Goal: Find specific page/section: Find specific page/section

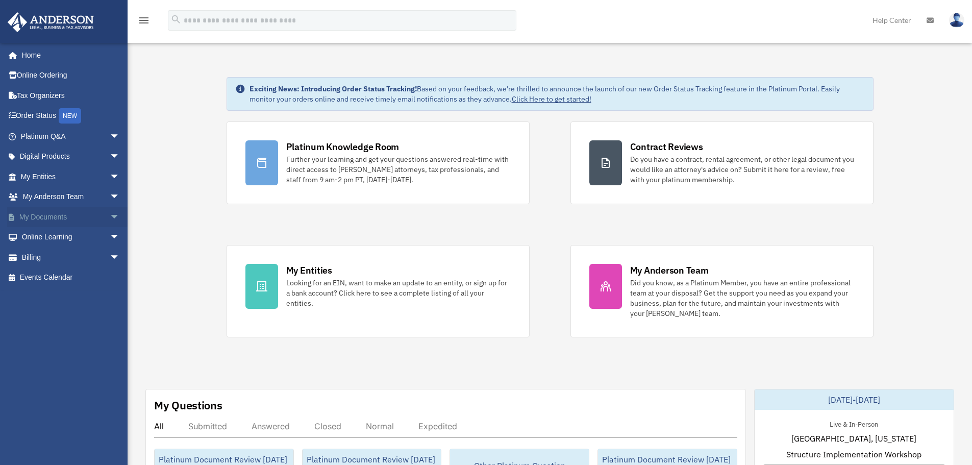
click at [110, 216] on span "arrow_drop_down" at bounding box center [120, 217] width 20 height 21
click at [67, 256] on link "Meeting Minutes" at bounding box center [74, 257] width 121 height 20
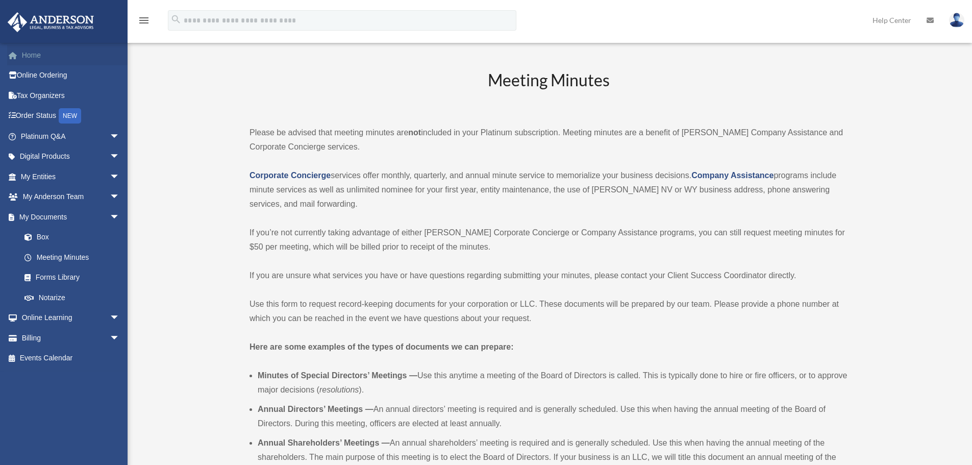
click at [24, 56] on link "Home" at bounding box center [71, 55] width 128 height 20
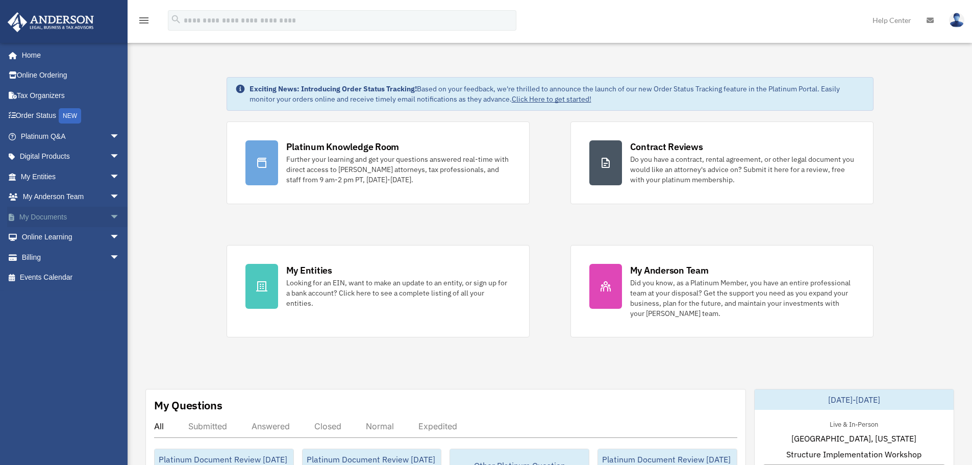
click at [110, 217] on span "arrow_drop_down" at bounding box center [120, 217] width 20 height 21
click at [64, 260] on link "Meeting Minutes" at bounding box center [74, 257] width 121 height 20
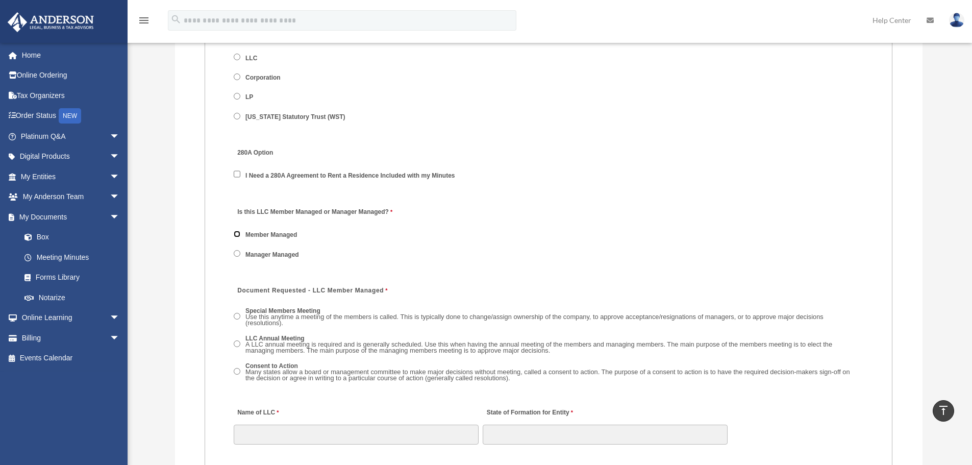
scroll to position [1326, 0]
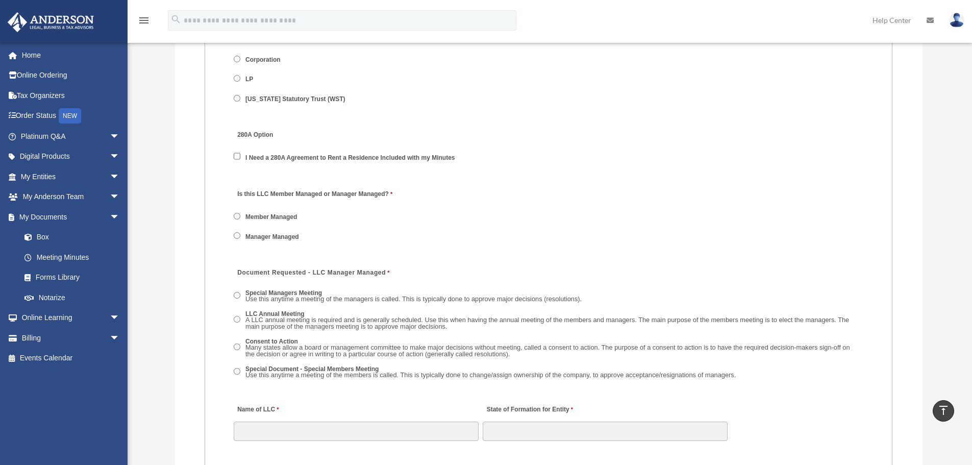
click at [238, 212] on span "Member Managed" at bounding box center [271, 216] width 75 height 17
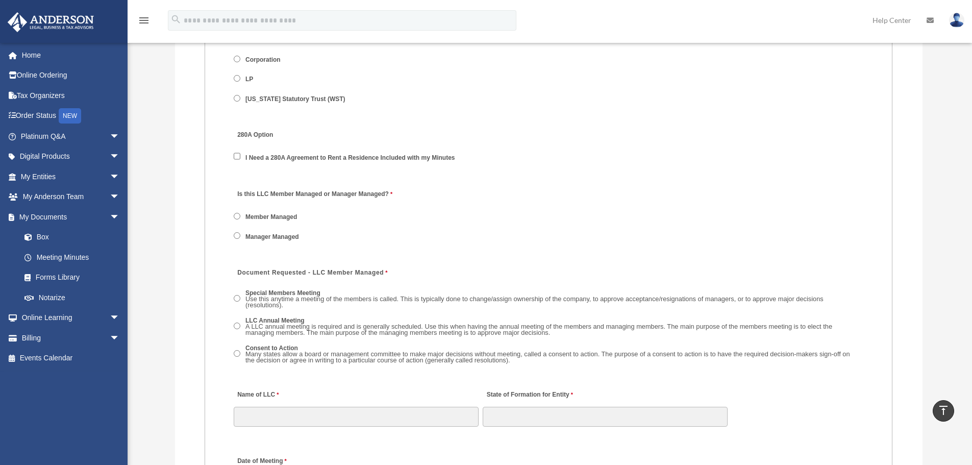
click at [241, 324] on span "LLC Annual Meeting A LLC annual meeting is required and is generally scheduled.…" at bounding box center [548, 327] width 629 height 26
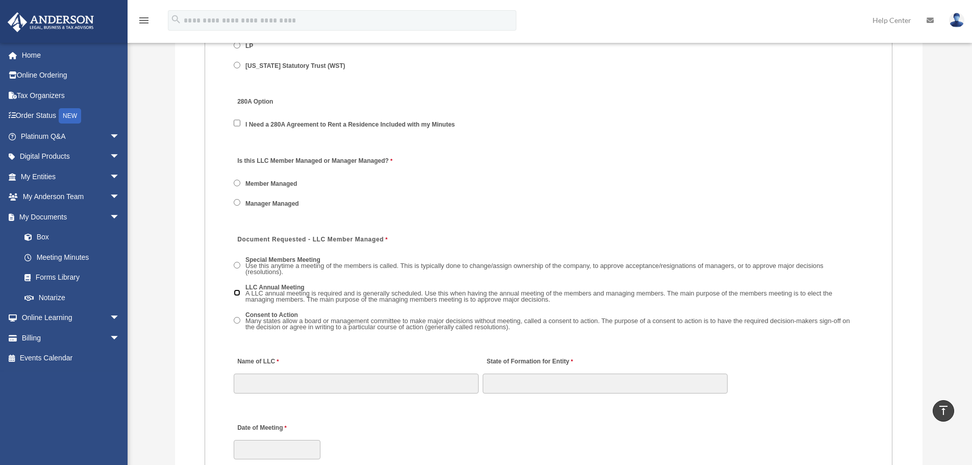
scroll to position [1377, 0]
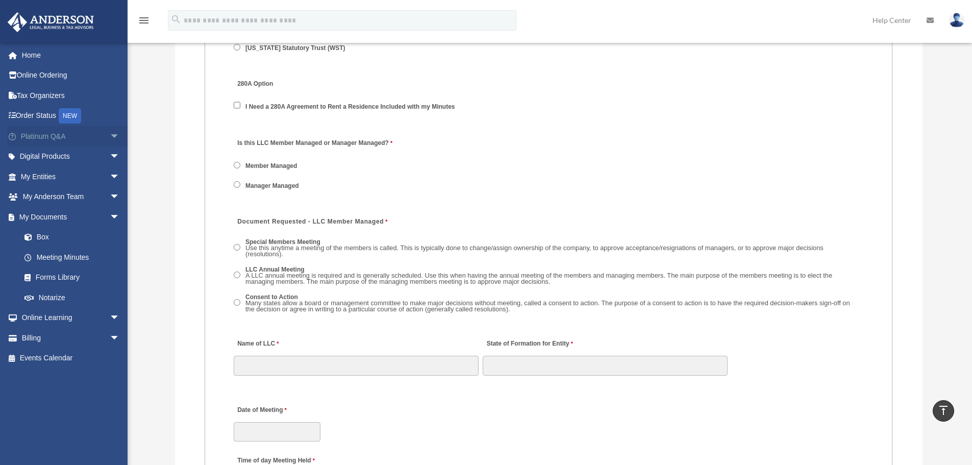
click at [110, 136] on span "arrow_drop_down" at bounding box center [120, 136] width 20 height 21
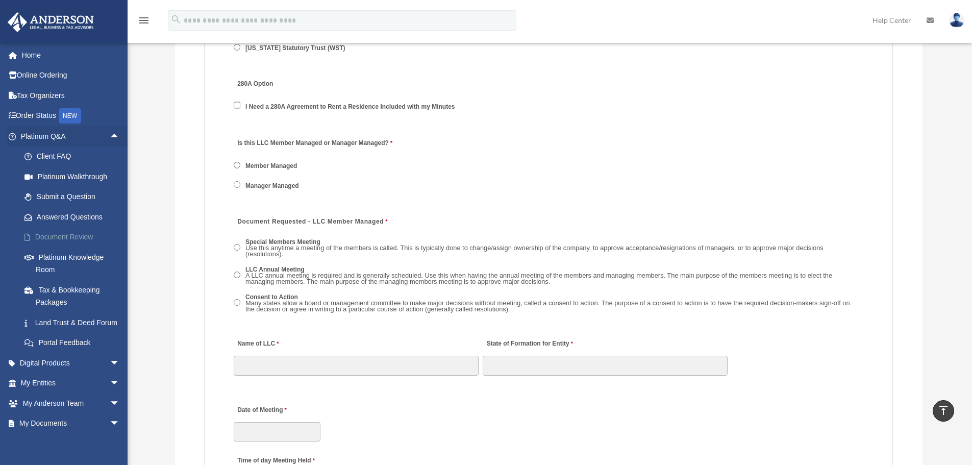
click at [60, 237] on link "Document Review" at bounding box center [74, 237] width 121 height 20
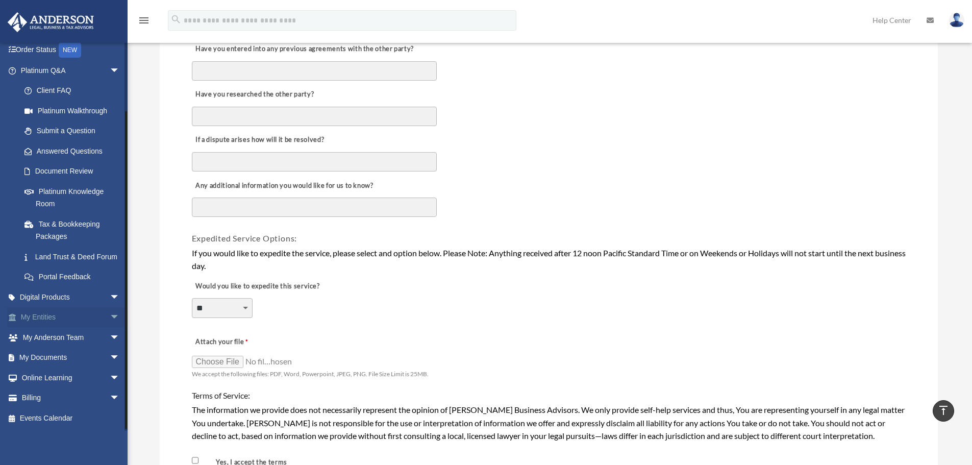
scroll to position [78, 0]
click at [110, 377] on span "arrow_drop_down" at bounding box center [120, 377] width 20 height 21
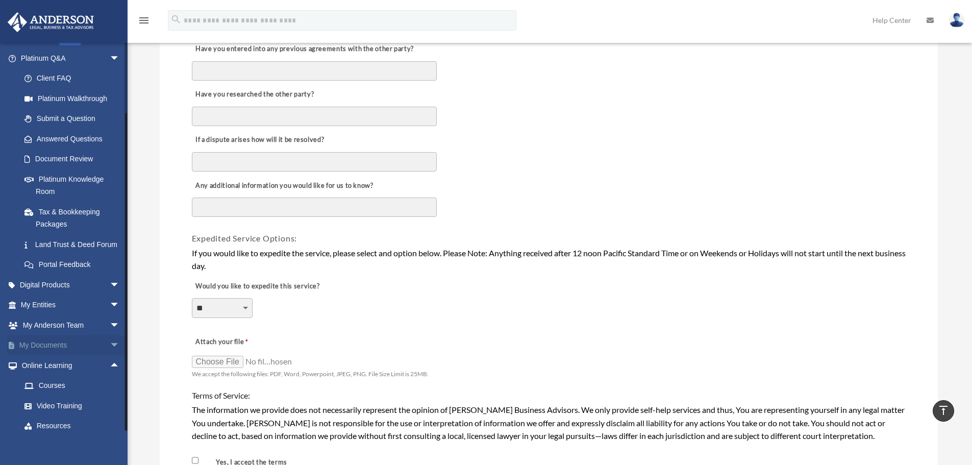
click at [110, 356] on span "arrow_drop_down" at bounding box center [120, 345] width 20 height 21
click at [72, 396] on link "Meeting Minutes" at bounding box center [74, 385] width 121 height 20
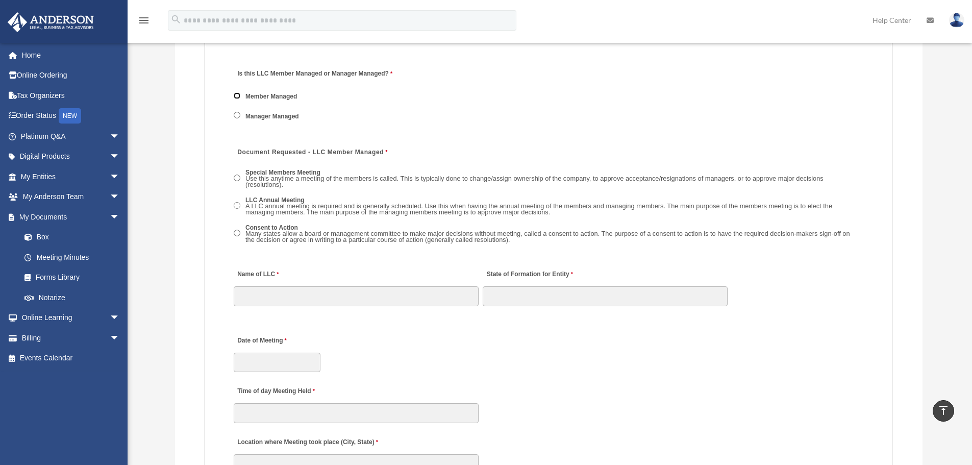
scroll to position [1479, 0]
